Goal: Task Accomplishment & Management: Use online tool/utility

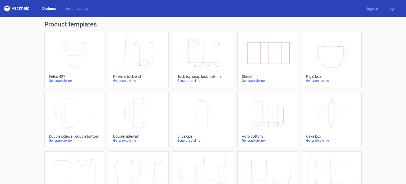
click at [211, 56] on icon "Height Depth Width" at bounding box center [202, 53] width 47 height 30
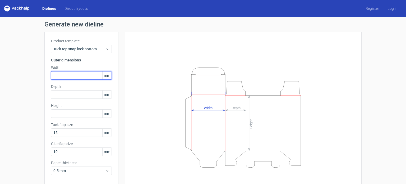
click at [89, 77] on input "text" at bounding box center [81, 75] width 61 height 8
type input "85"
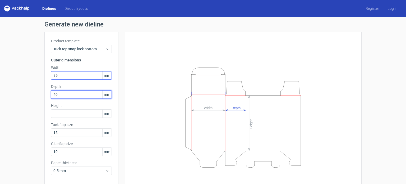
type input "40"
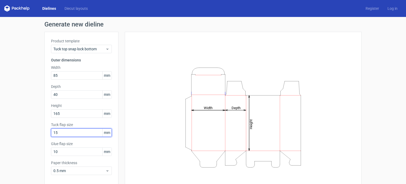
scroll to position [23, 0]
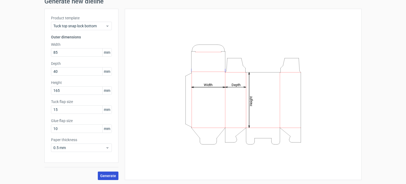
click at [110, 174] on span "Generate" at bounding box center [108, 176] width 16 height 4
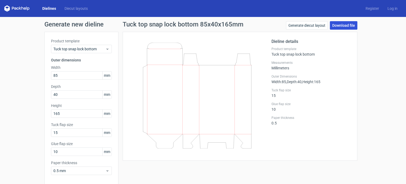
click at [343, 25] on link "Download file" at bounding box center [343, 25] width 27 height 8
drag, startPoint x: 76, startPoint y: 114, endPoint x: 0, endPoint y: 98, distance: 77.2
click at [0, 98] on div "Generate new dieline Product template Tuck top snap lock bottom Outer dimension…" at bounding box center [203, 112] width 406 height 190
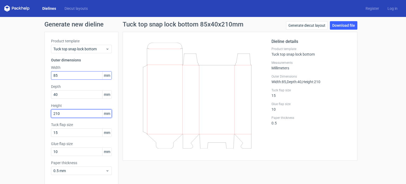
type input "210"
drag, startPoint x: 64, startPoint y: 73, endPoint x: 3, endPoint y: 72, distance: 61.0
click at [3, 72] on div "Generate new dieline Product template Tuck top snap lock bottom Outer dimension…" at bounding box center [203, 112] width 406 height 190
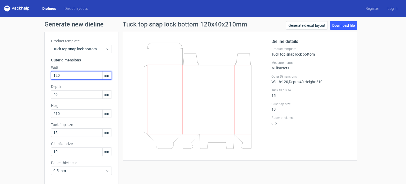
type input "120"
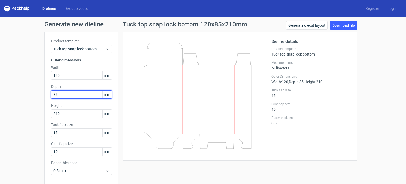
type input "85"
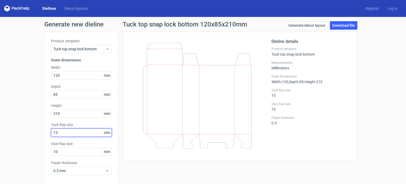
click at [59, 131] on input "15" at bounding box center [81, 132] width 61 height 8
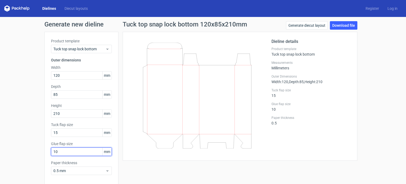
drag, startPoint x: 62, startPoint y: 152, endPoint x: 0, endPoint y: 161, distance: 62.6
click at [0, 161] on div "Generate new dieline Product template Tuck top snap lock bottom Outer dimension…" at bounding box center [203, 112] width 406 height 190
type input "15"
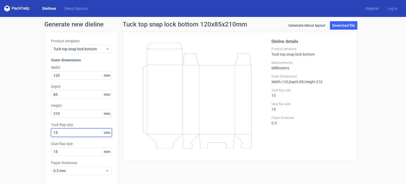
drag, startPoint x: 60, startPoint y: 130, endPoint x: 0, endPoint y: 140, distance: 61.0
click at [0, 140] on div "Generate new dieline Product template Tuck top snap lock bottom Outer dimension…" at bounding box center [203, 112] width 406 height 190
type input "20"
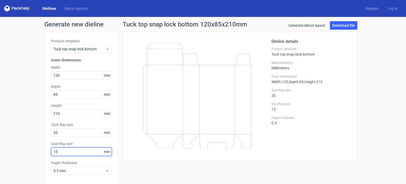
scroll to position [23, 0]
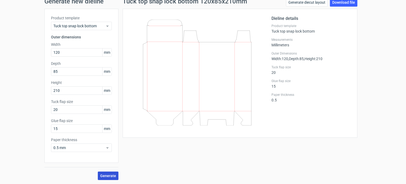
click at [108, 174] on span "Generate" at bounding box center [108, 176] width 16 height 4
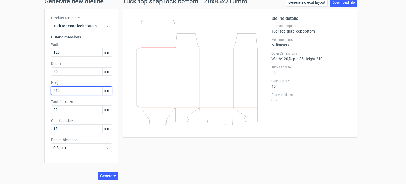
drag, startPoint x: 73, startPoint y: 87, endPoint x: 0, endPoint y: 96, distance: 73.4
click at [0, 96] on div "Generate new dieline Product template Tuck top snap lock bottom Outer dimension…" at bounding box center [203, 89] width 406 height 190
type input "175"
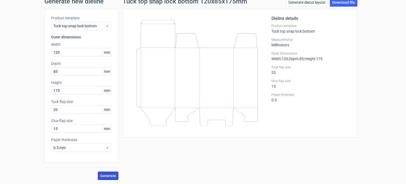
click at [102, 177] on span "Generate" at bounding box center [108, 176] width 16 height 4
click at [338, 4] on link "Download file" at bounding box center [343, 2] width 27 height 8
click at [79, 51] on input "120" at bounding box center [81, 52] width 61 height 8
drag, startPoint x: 79, startPoint y: 51, endPoint x: 0, endPoint y: 56, distance: 79.4
click at [0, 56] on div "Generate new dieline Product template Tuck top snap lock bottom Outer dimension…" at bounding box center [203, 89] width 406 height 190
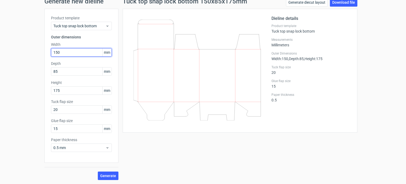
type input "150"
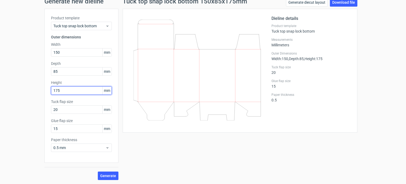
drag, startPoint x: 62, startPoint y: 93, endPoint x: 6, endPoint y: 95, distance: 56.3
click at [6, 95] on div "Generate new dieline Product template Tuck top snap lock bottom Outer dimension…" at bounding box center [203, 89] width 406 height 190
type input "220"
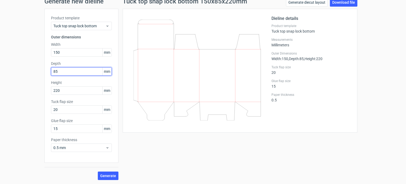
drag, startPoint x: 68, startPoint y: 71, endPoint x: 49, endPoint y: 69, distance: 18.6
click at [51, 69] on input "85" at bounding box center [81, 71] width 61 height 8
click at [185, 36] on icon at bounding box center [196, 70] width 127 height 101
click at [156, 92] on icon at bounding box center [196, 70] width 127 height 101
drag, startPoint x: 59, startPoint y: 70, endPoint x: 0, endPoint y: 76, distance: 59.2
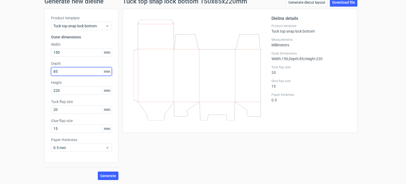
click at [0, 76] on div "Generate new dieline Product template Tuck top snap lock bottom Outer dimension…" at bounding box center [203, 89] width 406 height 190
type input "55"
click at [98, 172] on button "Generate" at bounding box center [108, 175] width 21 height 8
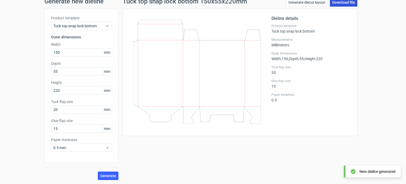
click at [343, 2] on link "Download file" at bounding box center [343, 2] width 27 height 8
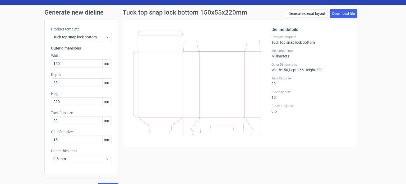
scroll to position [11, 0]
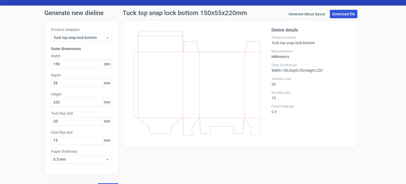
click at [338, 12] on link "Download file" at bounding box center [343, 14] width 27 height 8
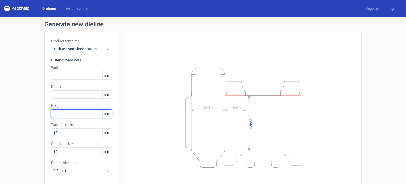
click at [75, 112] on input "text" at bounding box center [81, 113] width 61 height 8
type input "200"
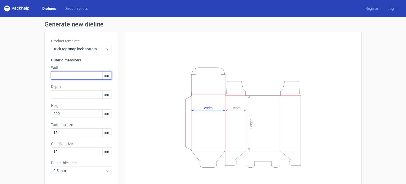
click at [68, 76] on input "text" at bounding box center [81, 75] width 61 height 8
type input "125"
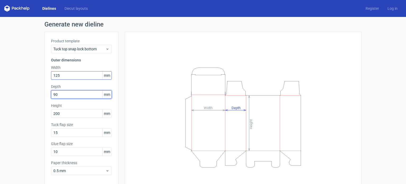
type input "90"
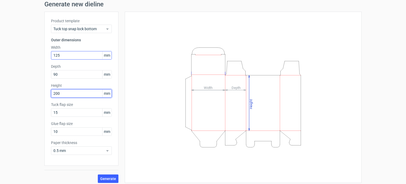
scroll to position [21, 0]
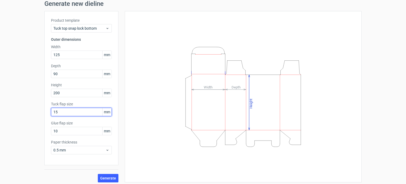
drag, startPoint x: 68, startPoint y: 111, endPoint x: 0, endPoint y: 117, distance: 67.9
click at [0, 117] on div "Generate new dieline Product template Tuck top snap lock bottom Outer dimension…" at bounding box center [203, 91] width 406 height 190
type input "20"
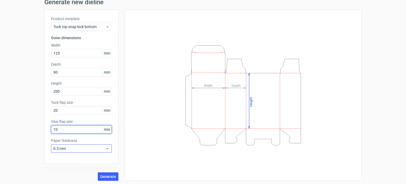
scroll to position [23, 0]
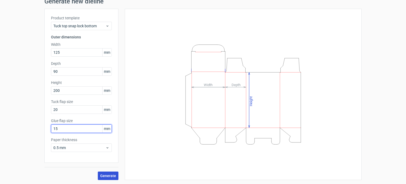
type input "15"
click at [105, 172] on button "Generate" at bounding box center [108, 175] width 21 height 8
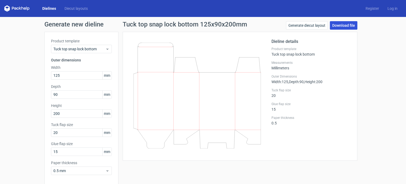
click at [341, 24] on link "Download file" at bounding box center [343, 25] width 27 height 8
